Goal: Navigation & Orientation: Find specific page/section

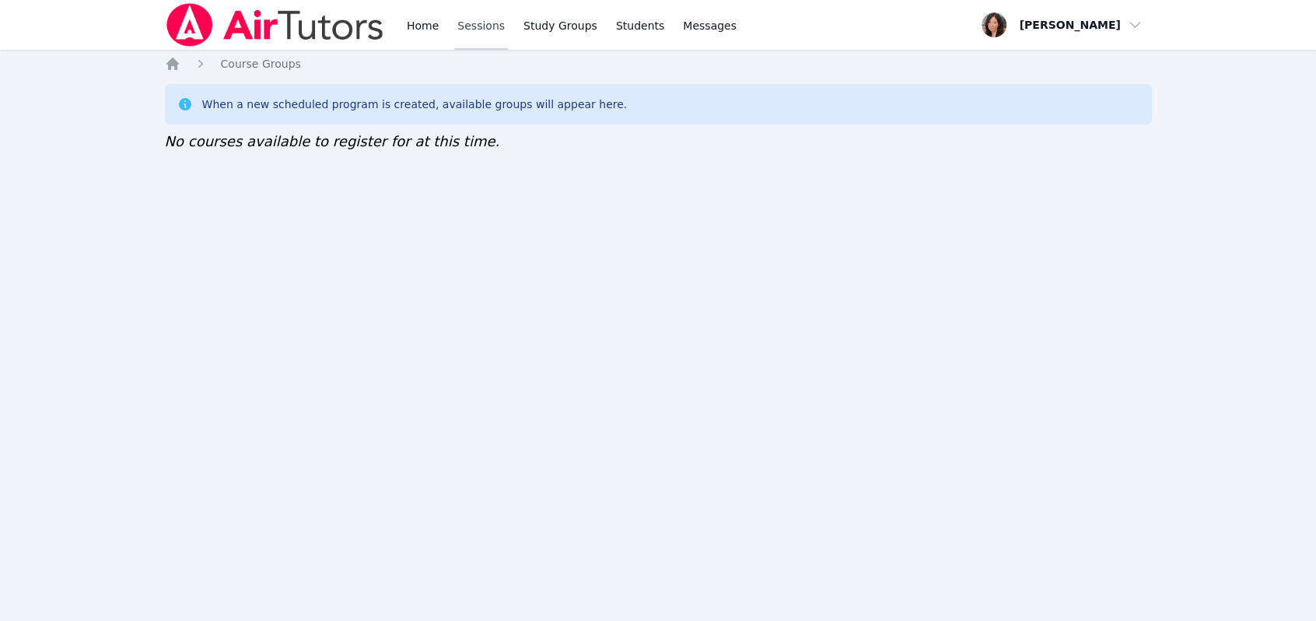
click at [460, 26] on link "Sessions" at bounding box center [481, 25] width 54 height 50
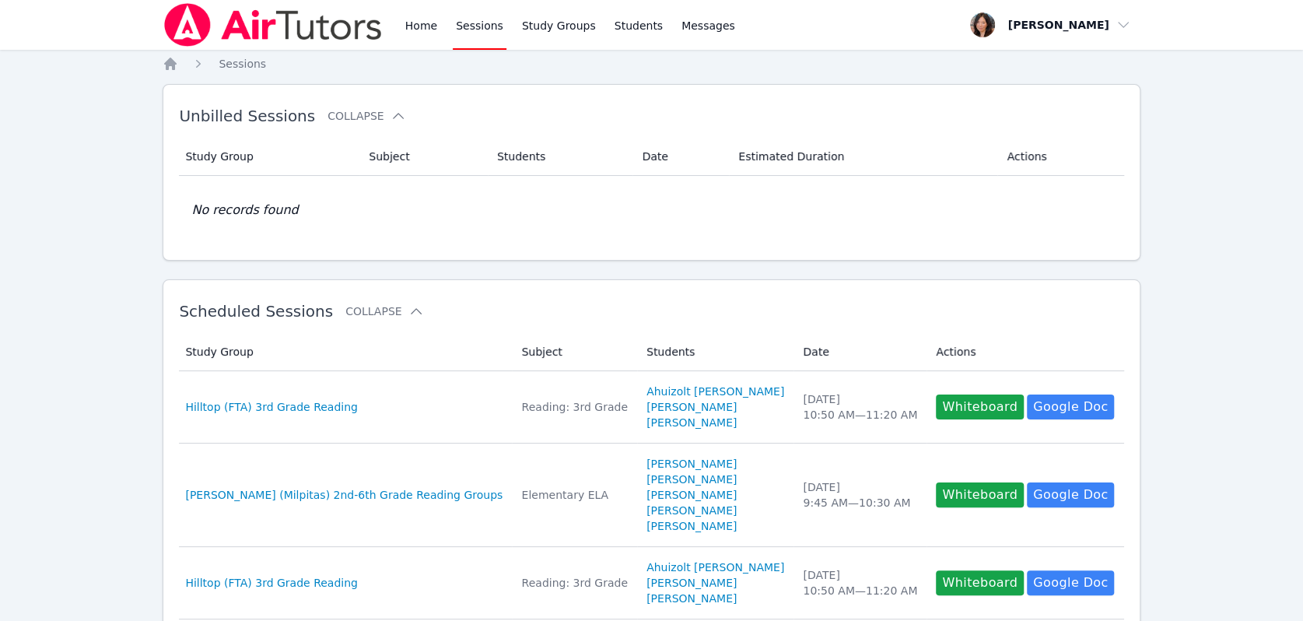
click at [422, 30] on link "Home" at bounding box center [421, 25] width 38 height 50
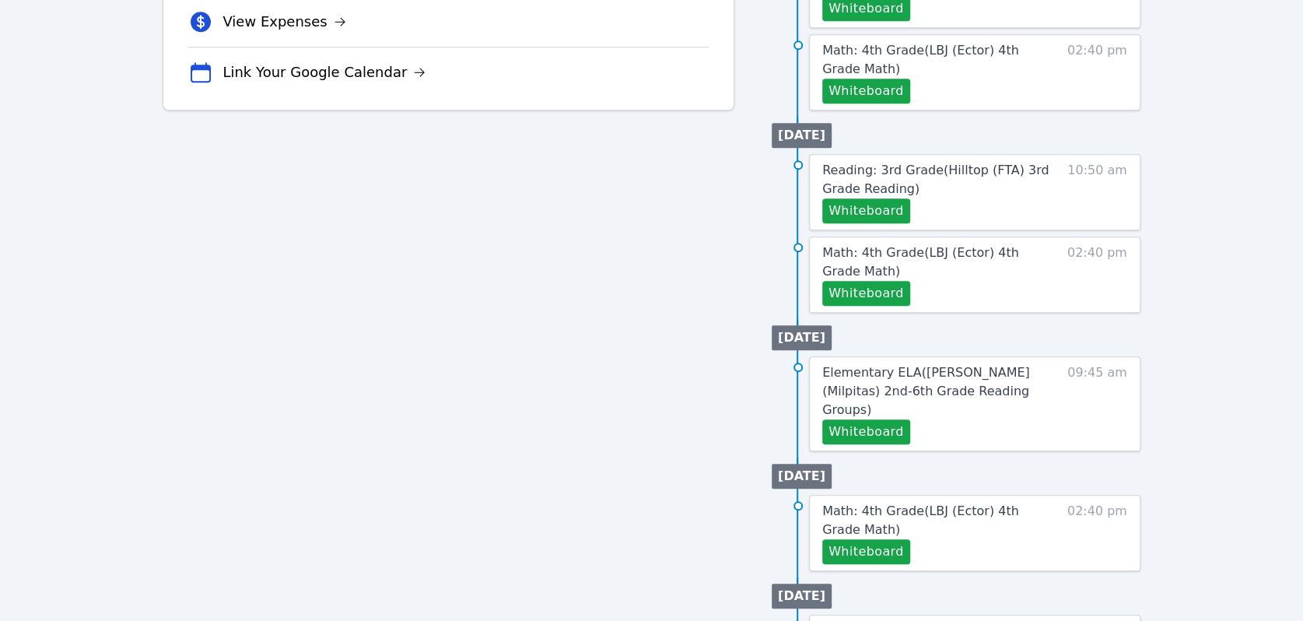
scroll to position [604, 0]
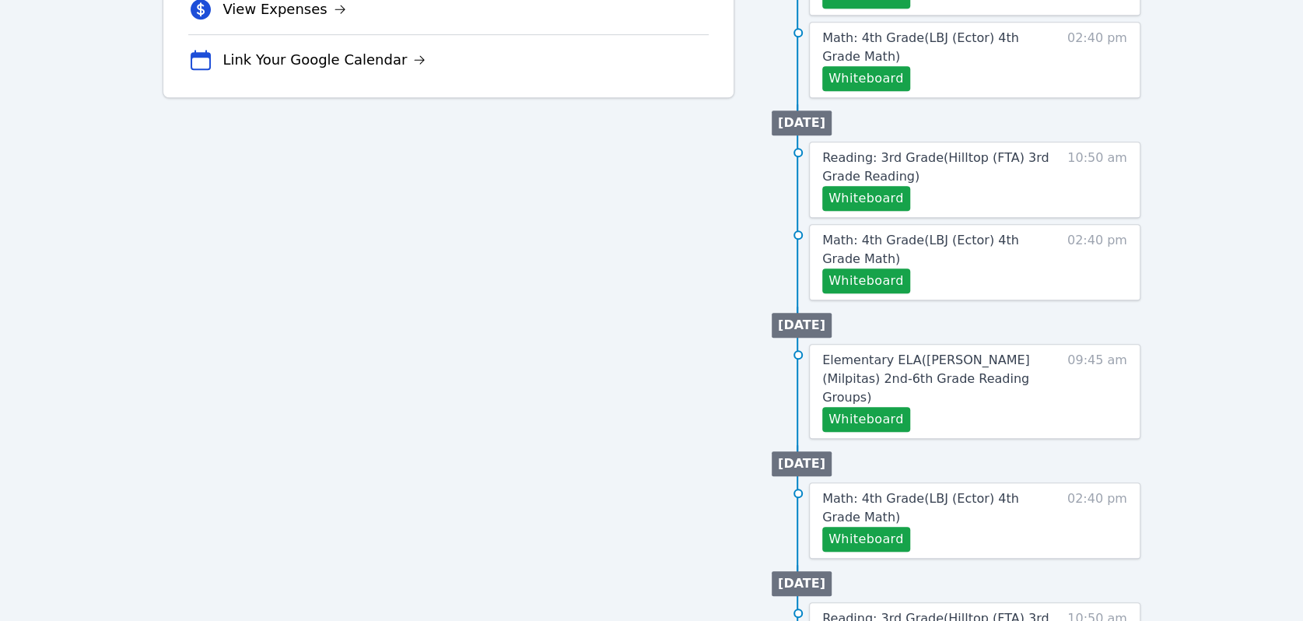
click at [512, 356] on div "Tutoring Opportunities Requested Sessions (0) Study Group Replacements (0) View…" at bounding box center [449, 169] width 572 height 1196
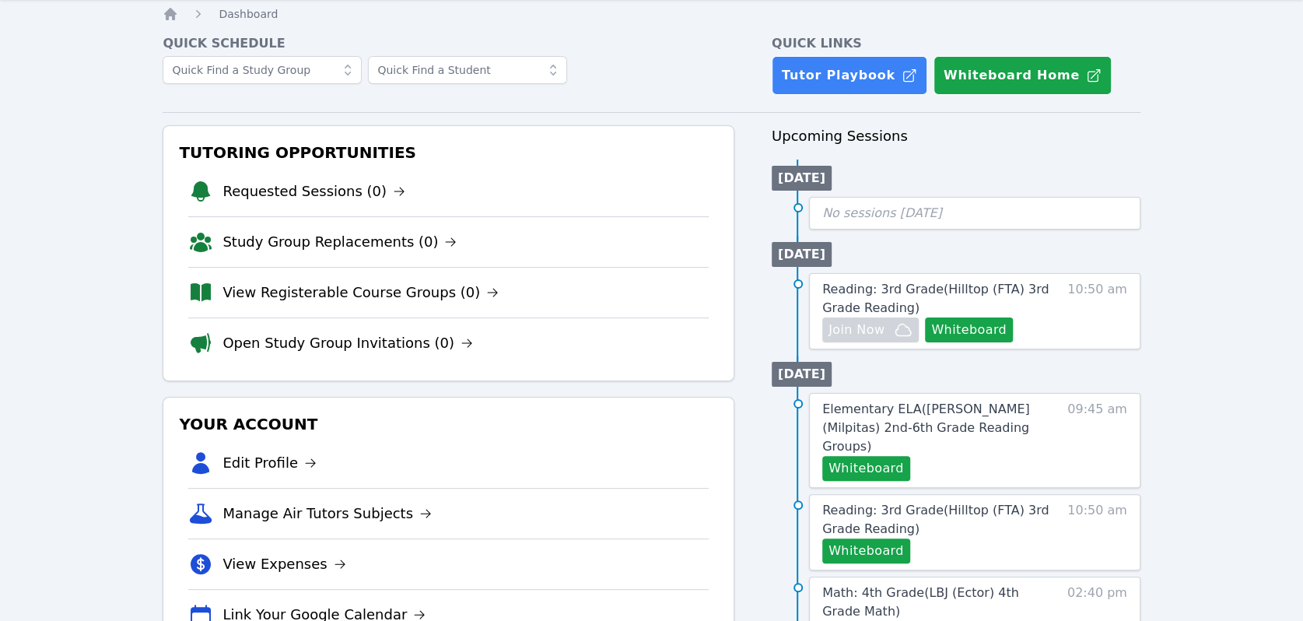
scroll to position [0, 0]
